Goal: Information Seeking & Learning: Learn about a topic

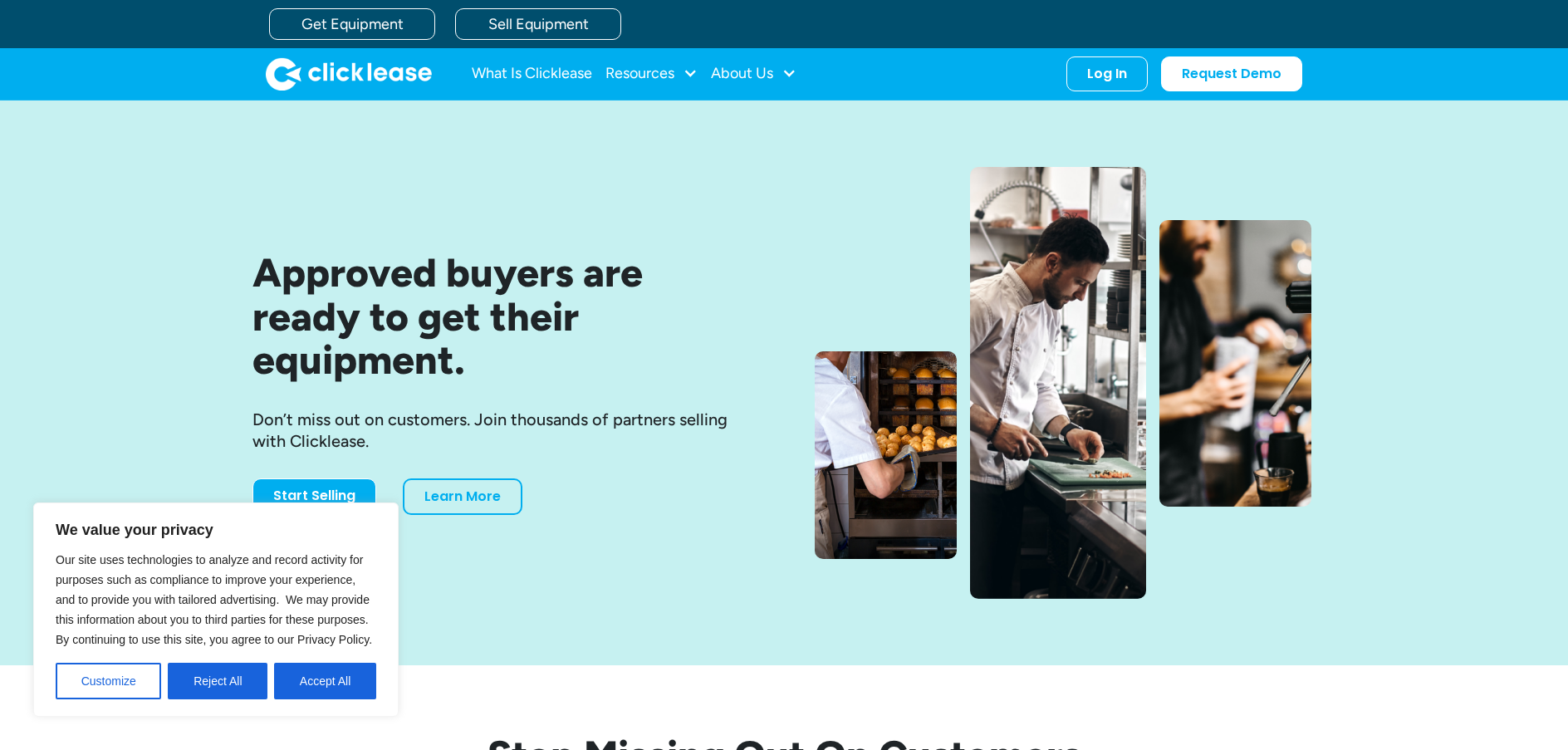
scroll to position [166, 0]
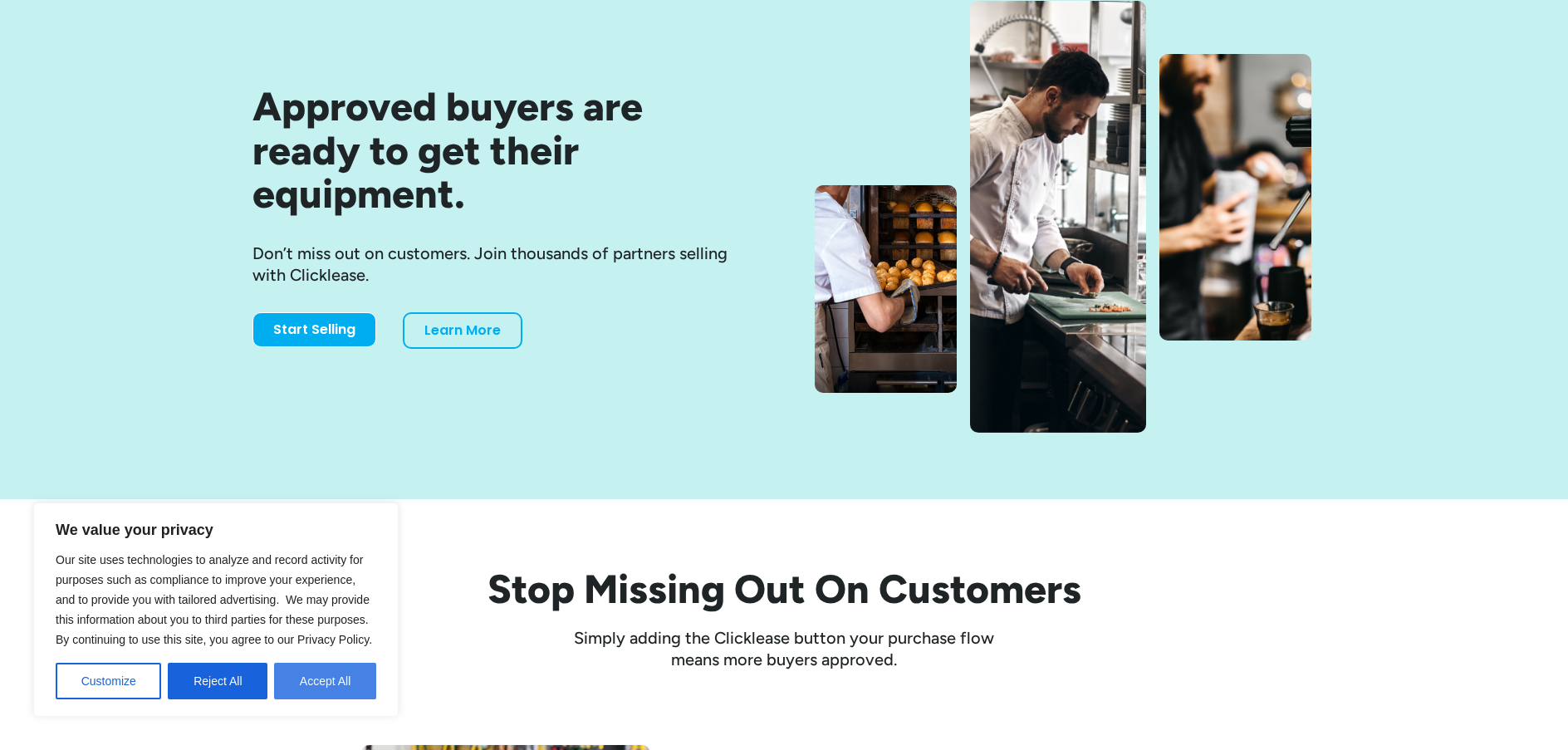
click at [309, 685] on button "Accept All" at bounding box center [325, 681] width 102 height 37
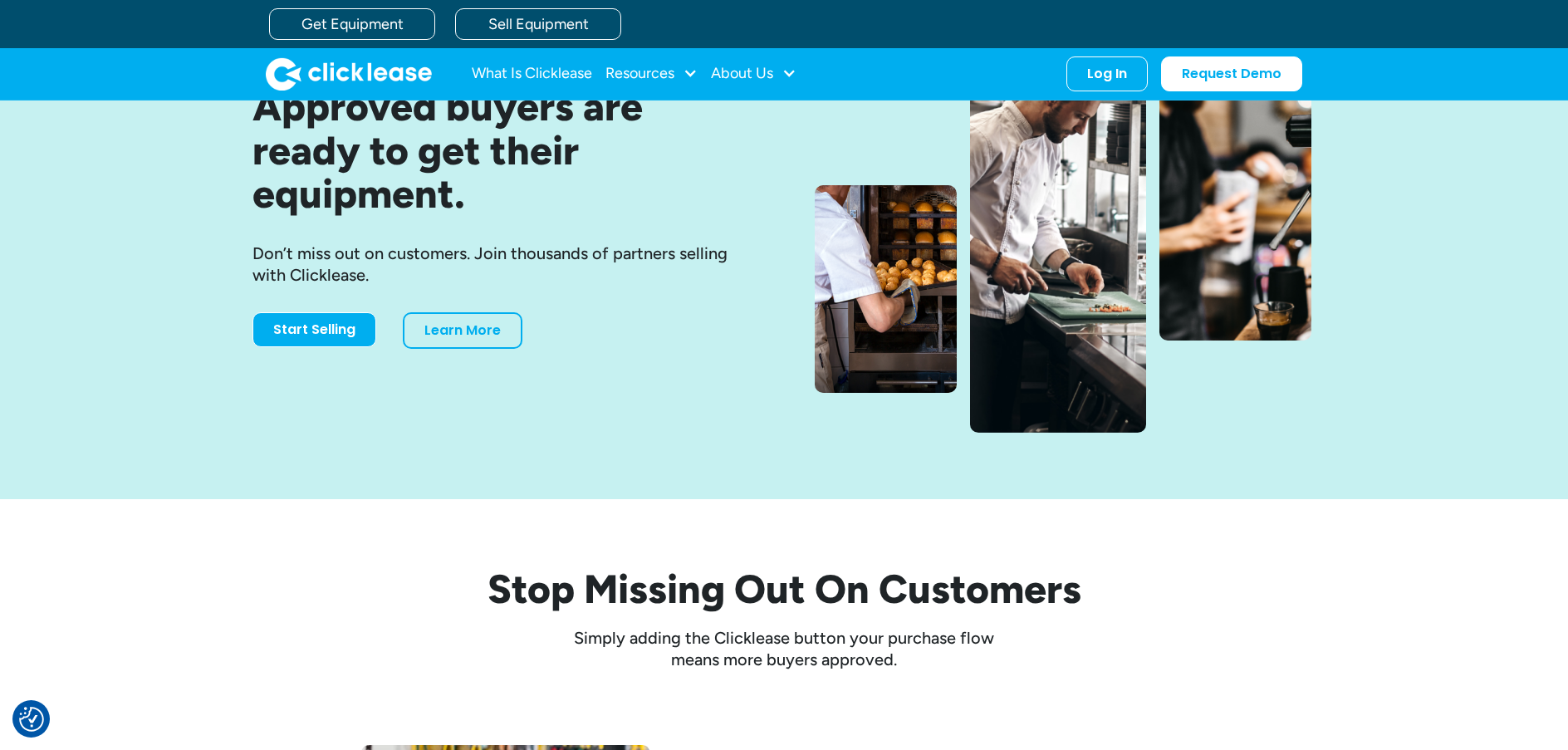
scroll to position [0, 0]
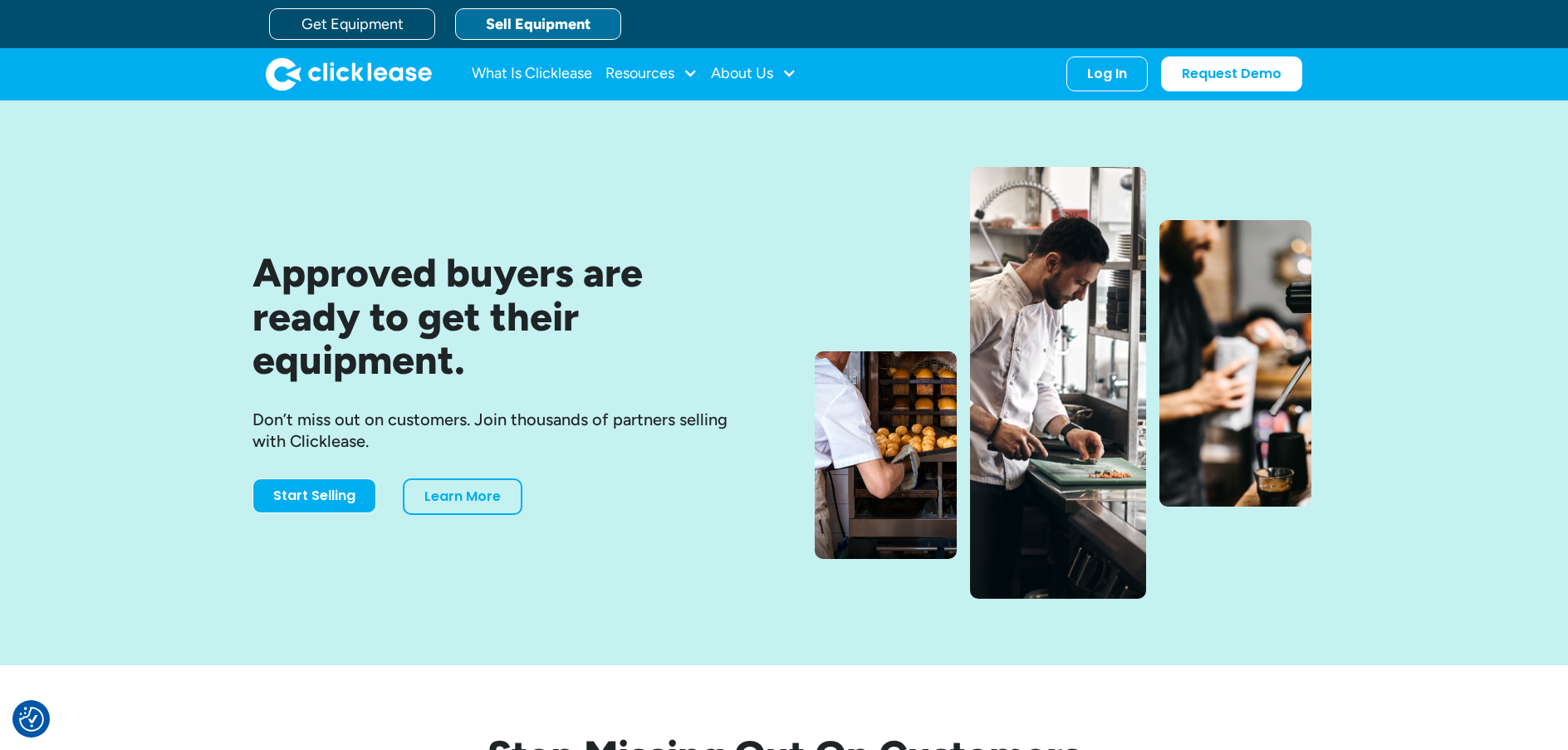
click at [520, 22] on link "Sell Equipment" at bounding box center [538, 24] width 166 height 31
click at [736, 73] on div "About Us" at bounding box center [742, 73] width 62 height 0
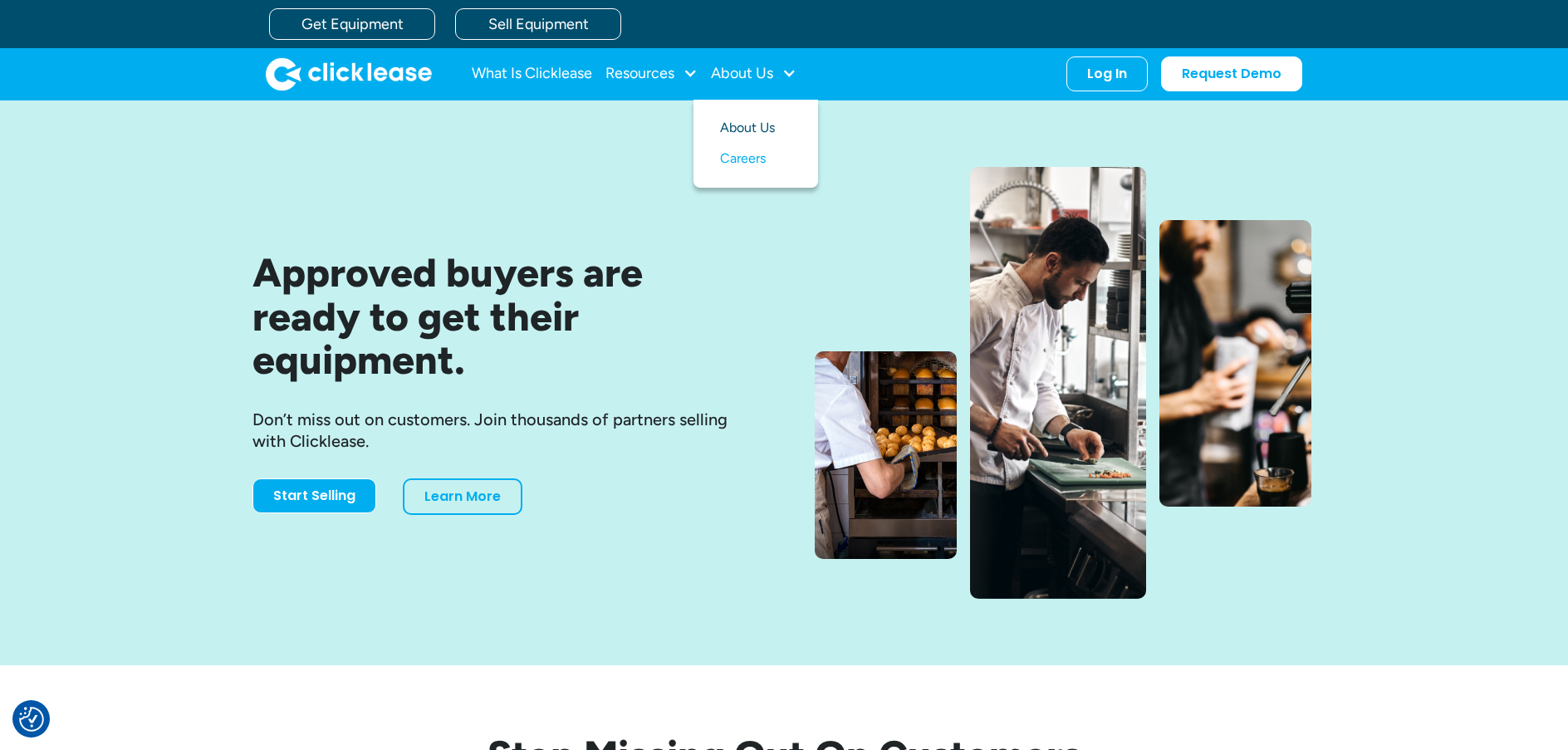
click at [739, 125] on link "About Us" at bounding box center [755, 128] width 71 height 31
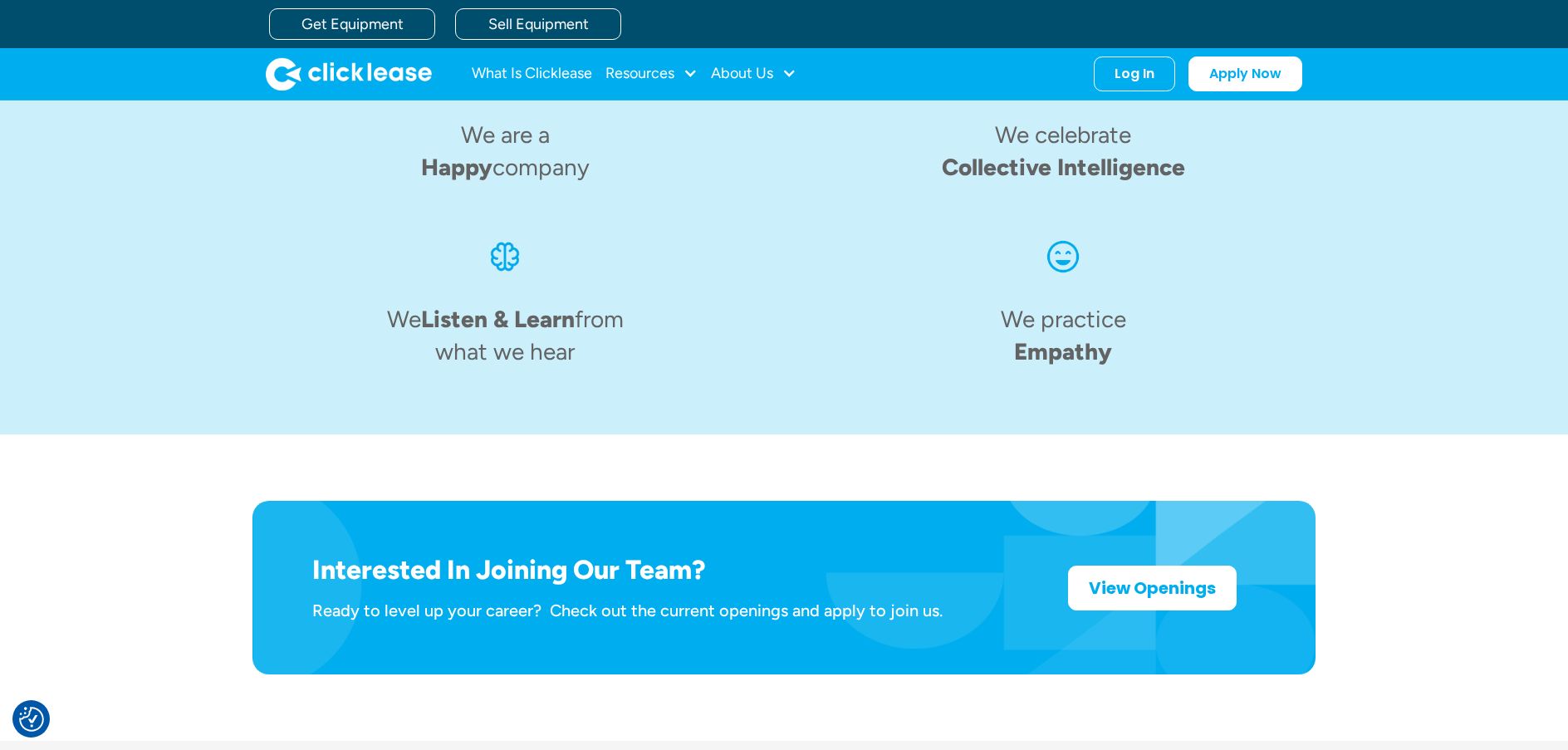
scroll to position [2591, 0]
